Goal: Find specific page/section: Find specific page/section

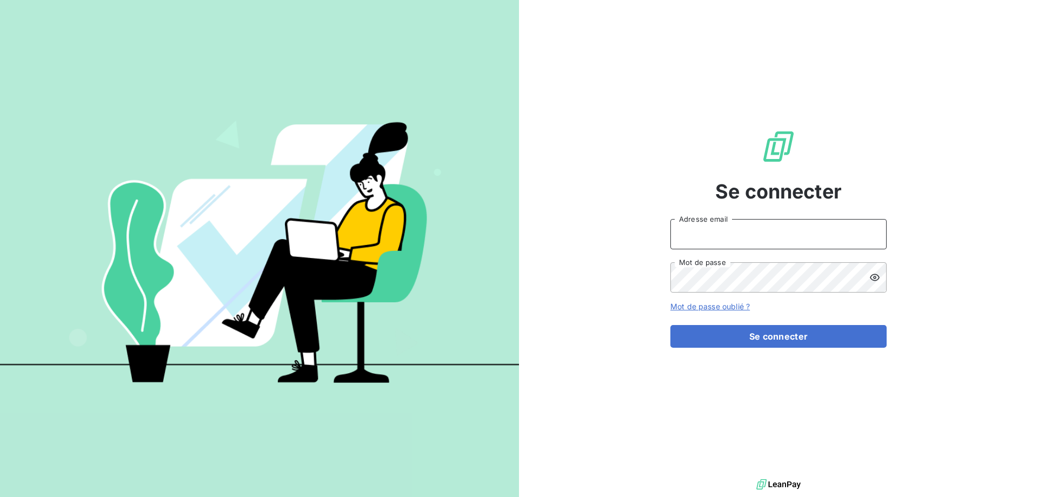
click at [773, 223] on input "Adresse email" at bounding box center [779, 234] width 216 height 30
click at [751, 240] on input "[EMAIL_ADDRESS][DOMAIN_NAME]" at bounding box center [779, 234] width 216 height 30
type input "c"
type input "[EMAIL_ADDRESS][DOMAIN_NAME]"
click at [874, 280] on icon at bounding box center [875, 277] width 10 height 7
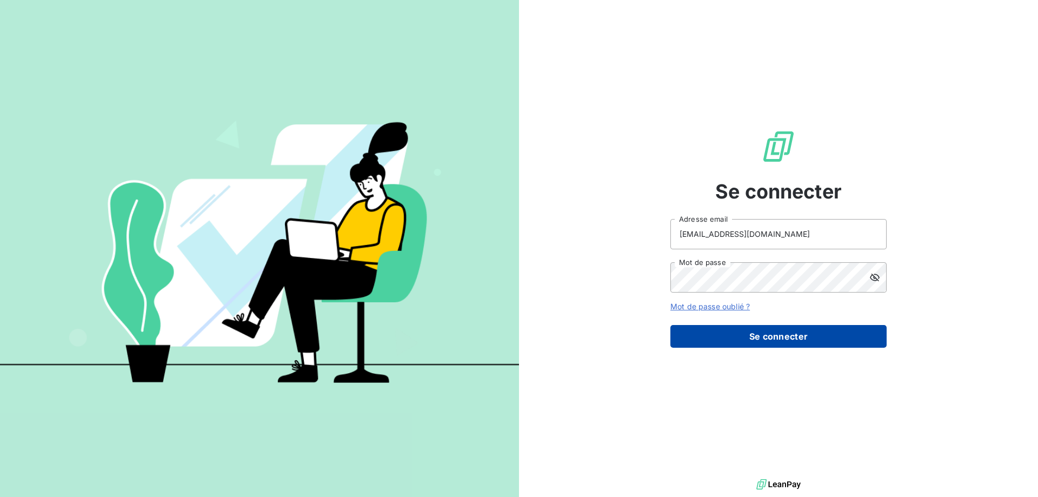
click at [790, 341] on button "Se connecter" at bounding box center [779, 336] width 216 height 23
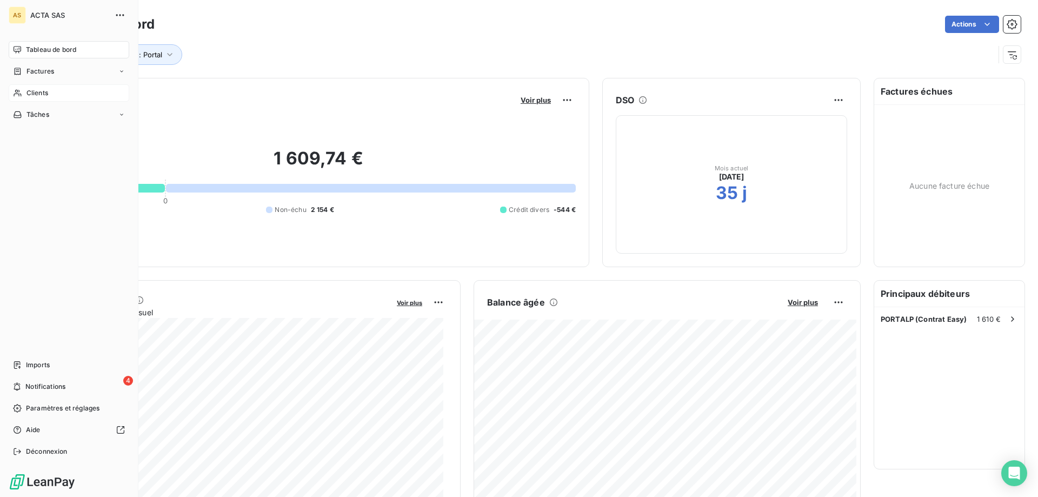
click at [16, 92] on icon at bounding box center [18, 93] width 8 height 7
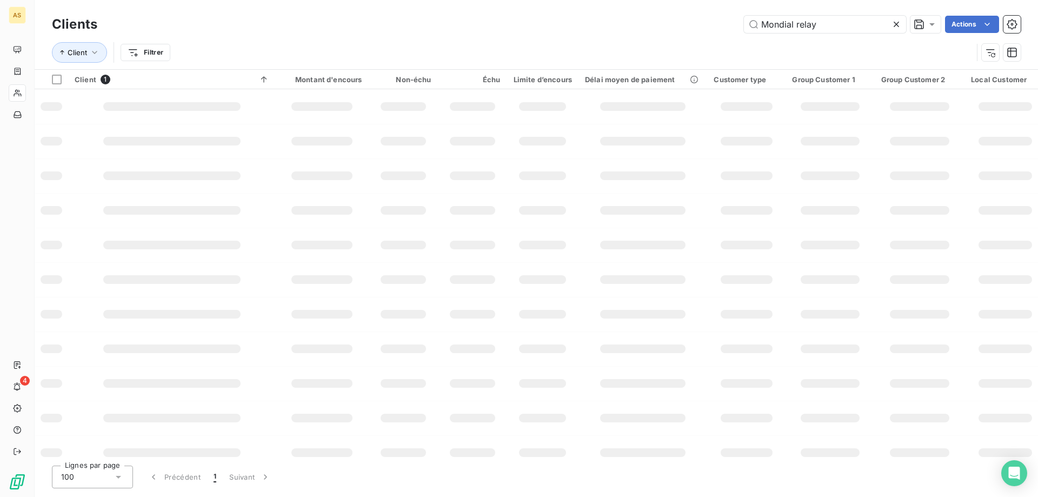
type input "Mondial relay"
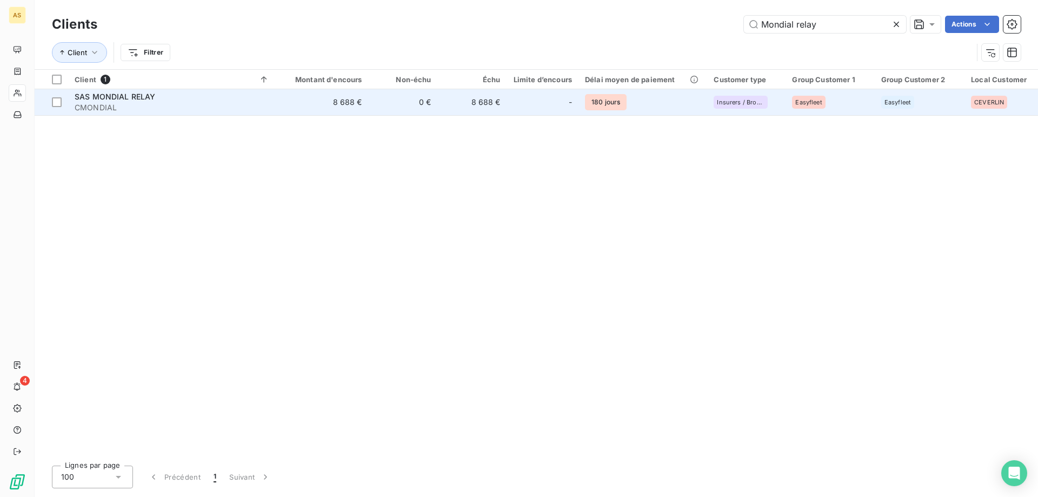
click at [216, 101] on div "SAS MONDIAL RELAY" at bounding box center [172, 96] width 195 height 11
